Goal: Information Seeking & Learning: Find specific fact

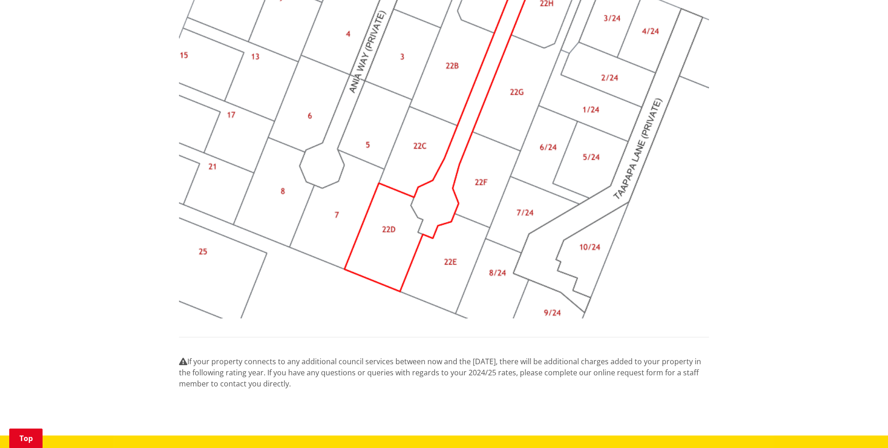
scroll to position [884, 0]
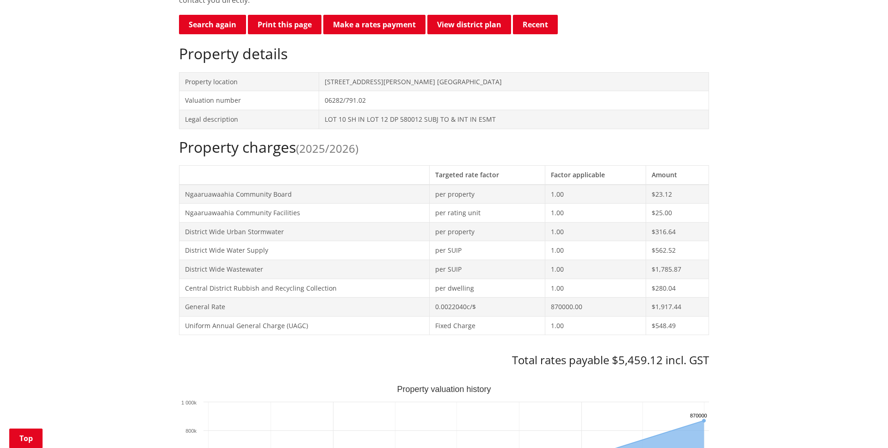
scroll to position [266, 0]
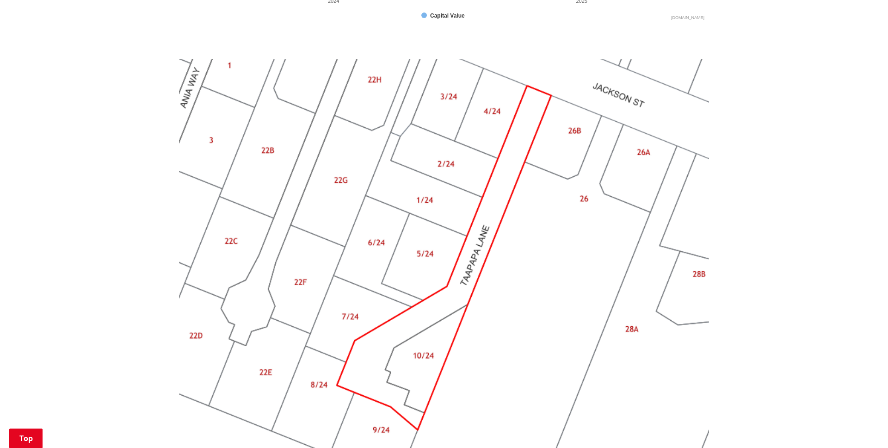
scroll to position [415, 0]
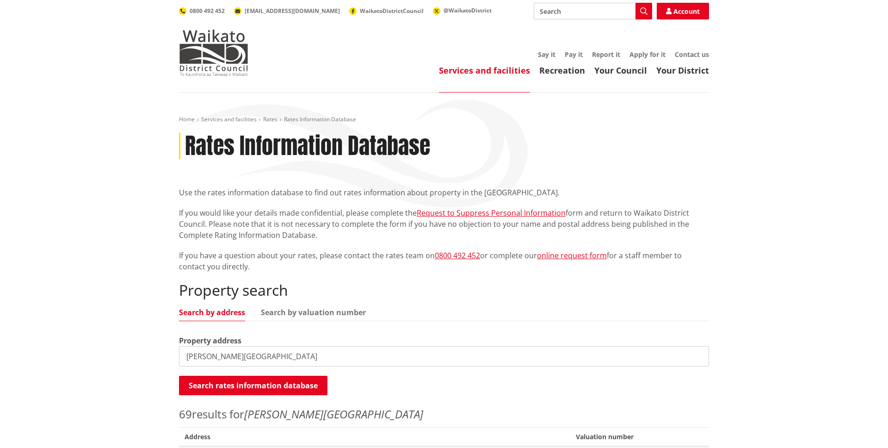
drag, startPoint x: 269, startPoint y: 356, endPoint x: 165, endPoint y: 353, distance: 104.6
type input "10 Solomon Drive"
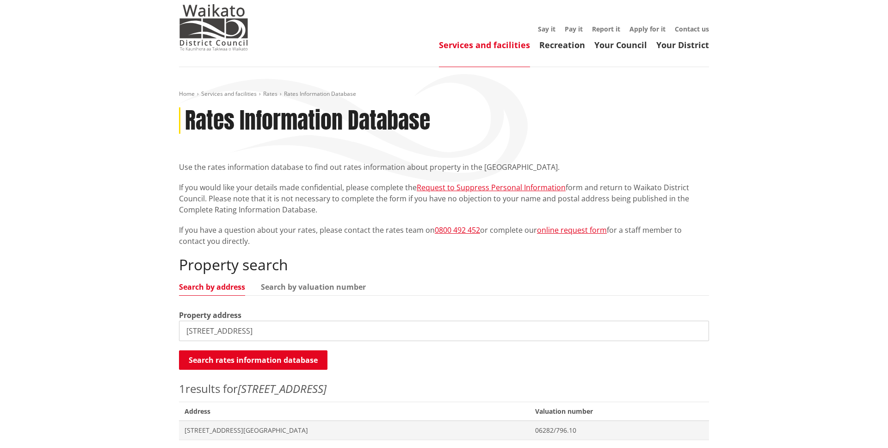
scroll to position [182, 0]
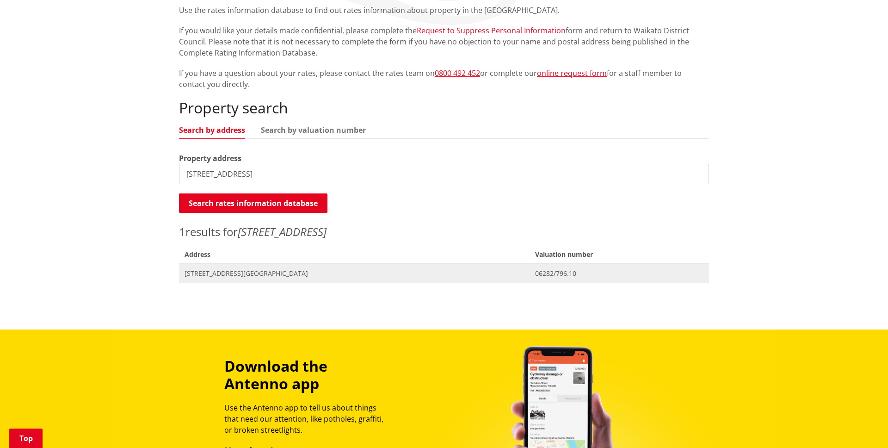
click at [271, 276] on span "10 Solomon Drive NGARUAWAHIA" at bounding box center [355, 273] width 340 height 9
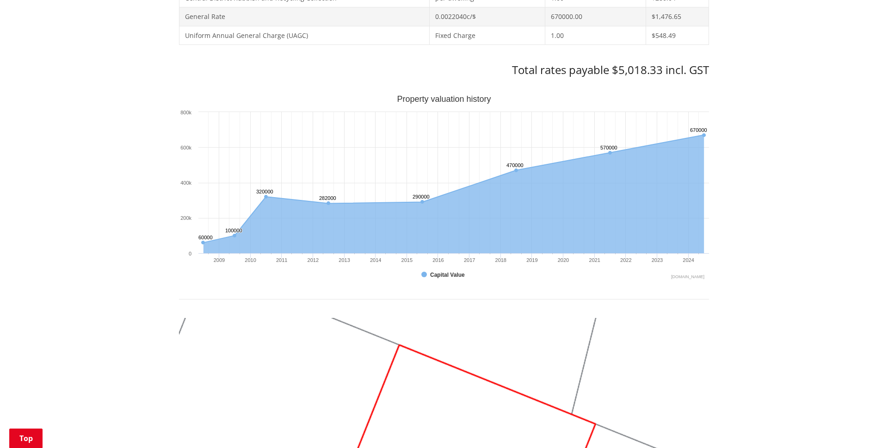
scroll to position [557, 0]
click at [799, 201] on div "Home Services and facilities Rates Rates Information Database Rates Information…" at bounding box center [444, 183] width 888 height 1297
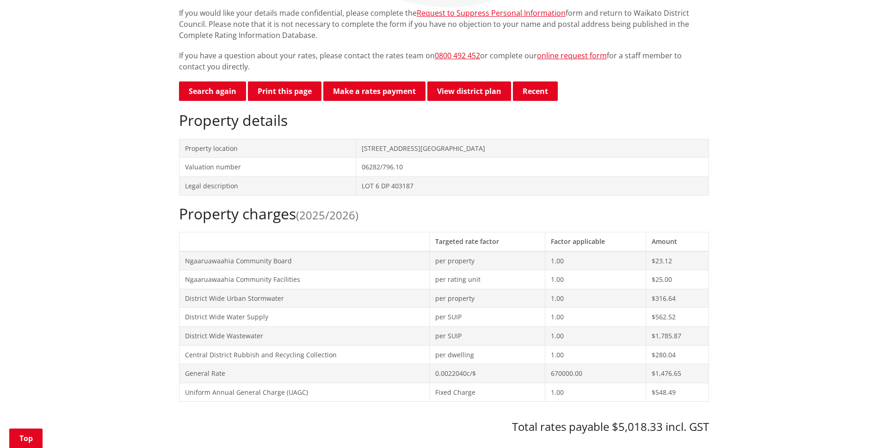
scroll to position [261, 0]
